Goal: Find specific page/section: Find specific page/section

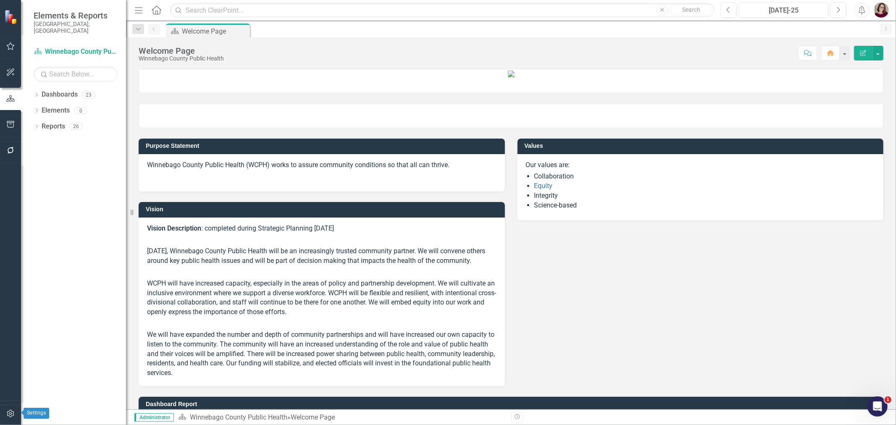
click at [5, 417] on button "button" at bounding box center [10, 414] width 19 height 18
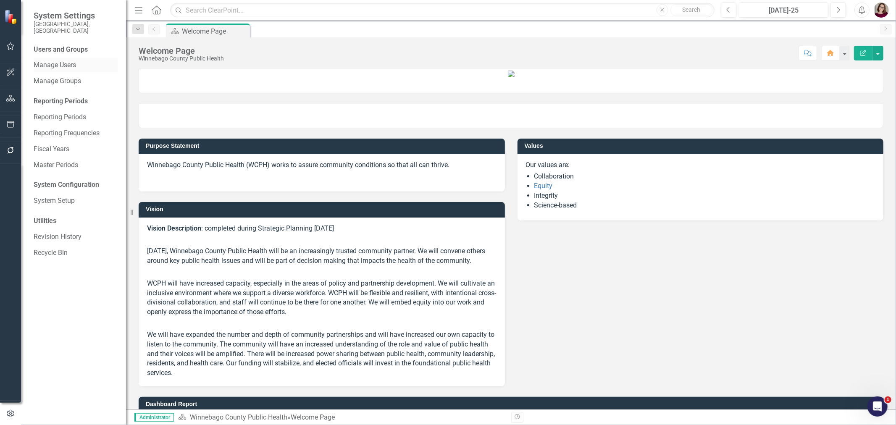
click at [68, 60] on link "Manage Users" at bounding box center [76, 65] width 84 height 10
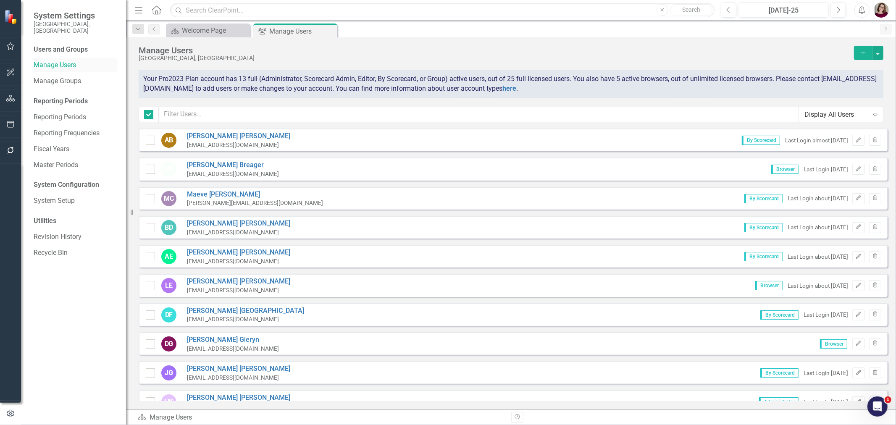
checkbox input "false"
click at [60, 60] on link "Manage Users" at bounding box center [76, 65] width 84 height 10
click at [10, 98] on icon "button" at bounding box center [10, 98] width 9 height 7
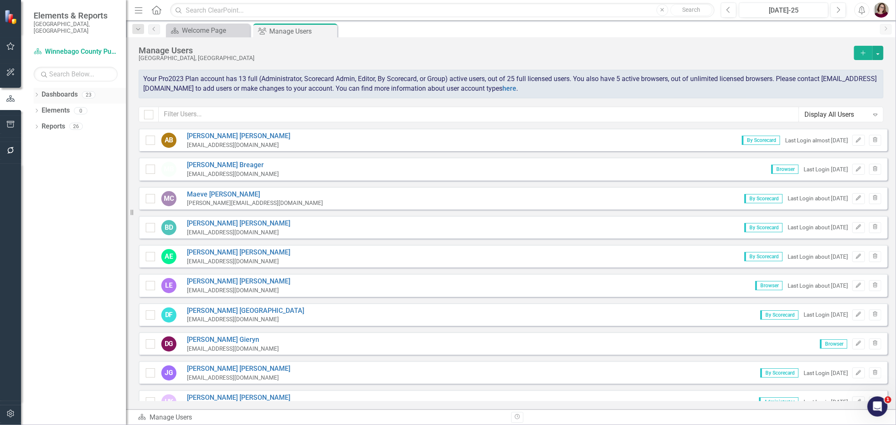
click at [35, 93] on icon "Dropdown" at bounding box center [37, 95] width 6 height 5
click at [42, 108] on icon at bounding box center [41, 110] width 2 height 4
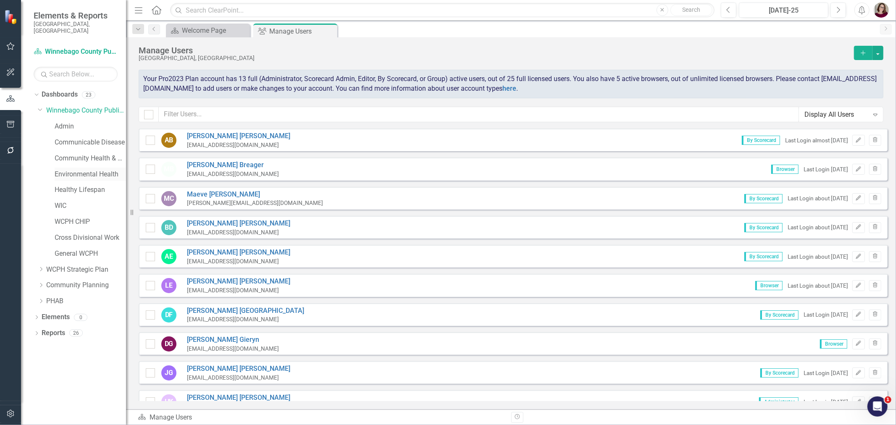
click at [75, 170] on link "Environmental Health" at bounding box center [90, 175] width 71 height 10
